Goal: Find specific page/section: Find specific page/section

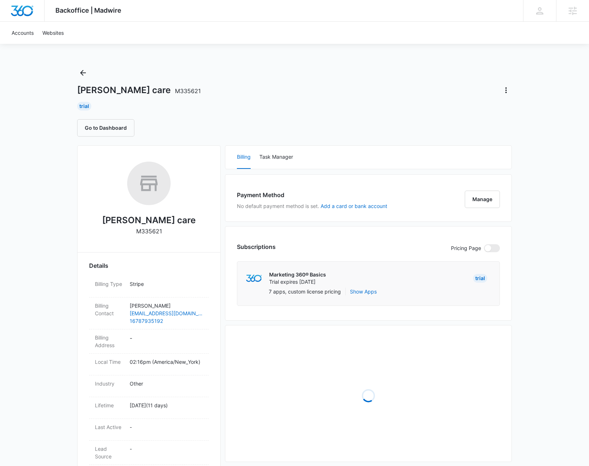
click at [113, 98] on div "[PERSON_NAME] care M335621 Trial Go to Dashboard" at bounding box center [294, 102] width 434 height 70
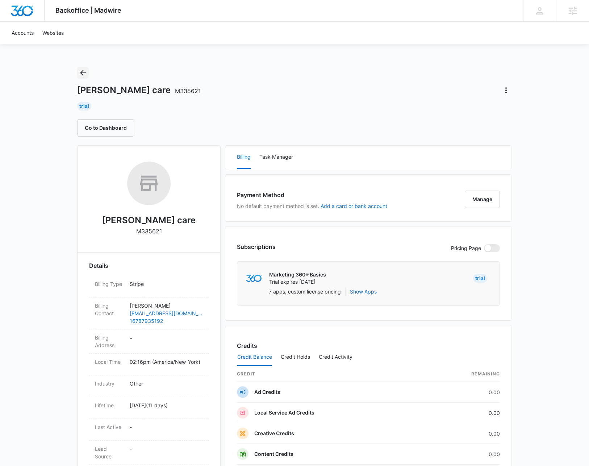
click at [84, 70] on icon "Back" at bounding box center [83, 72] width 9 height 9
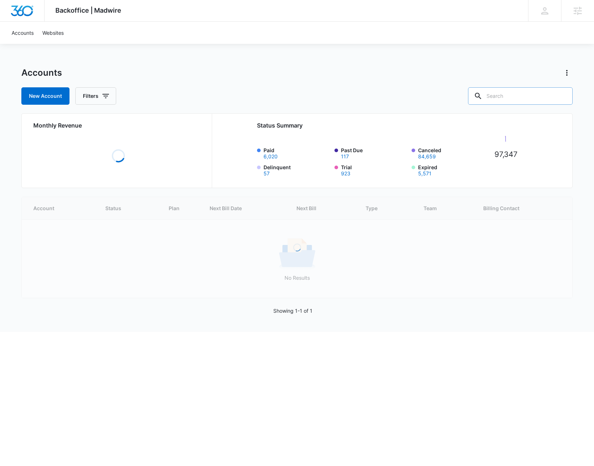
click at [518, 97] on input "text" at bounding box center [520, 95] width 105 height 17
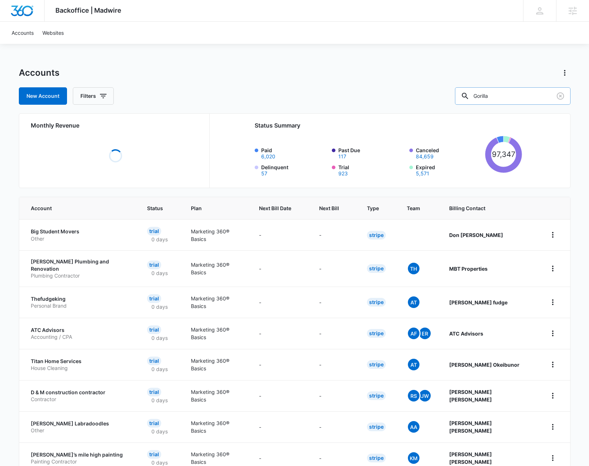
type input "Gorilla"
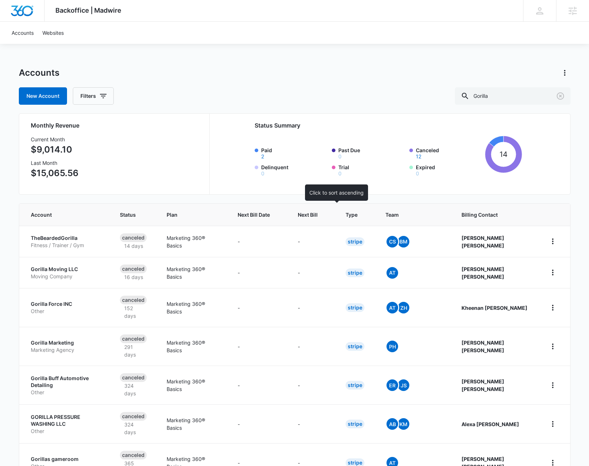
click at [317, 214] on span "Next Bill" at bounding box center [308, 215] width 20 height 8
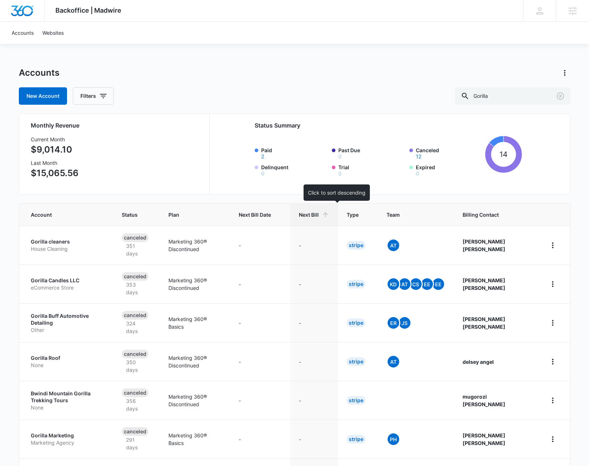
click at [319, 215] on span "Next Bill" at bounding box center [309, 215] width 20 height 8
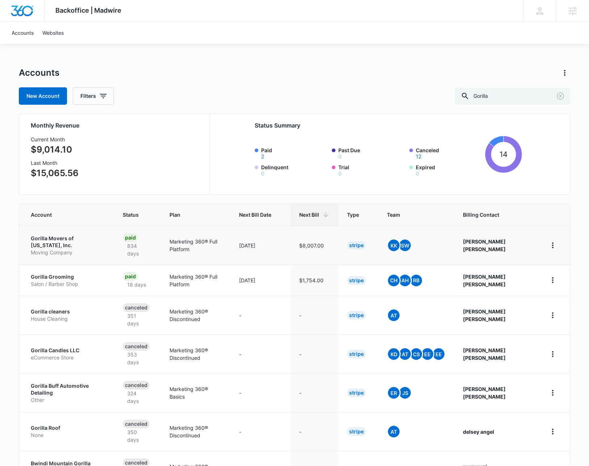
click at [67, 241] on p "Gorilla Movers of [US_STATE], Inc." at bounding box center [68, 242] width 75 height 14
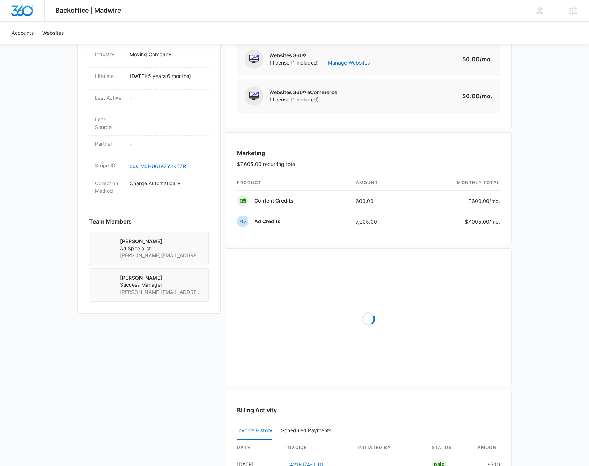
scroll to position [365, 0]
